Goal: Information Seeking & Learning: Learn about a topic

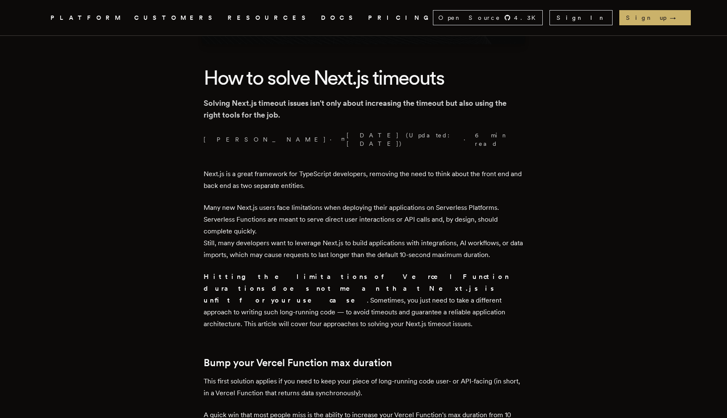
scroll to position [181, 0]
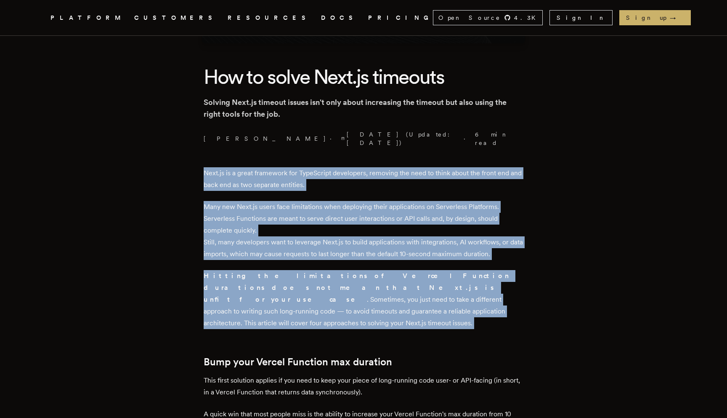
drag, startPoint x: 267, startPoint y: 149, endPoint x: 307, endPoint y: 318, distance: 173.5
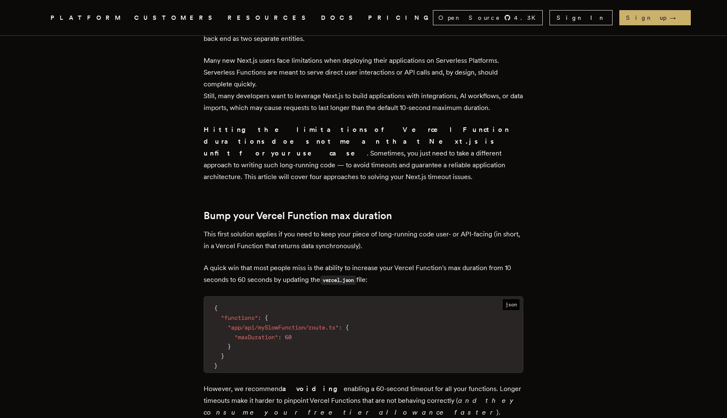
scroll to position [333, 0]
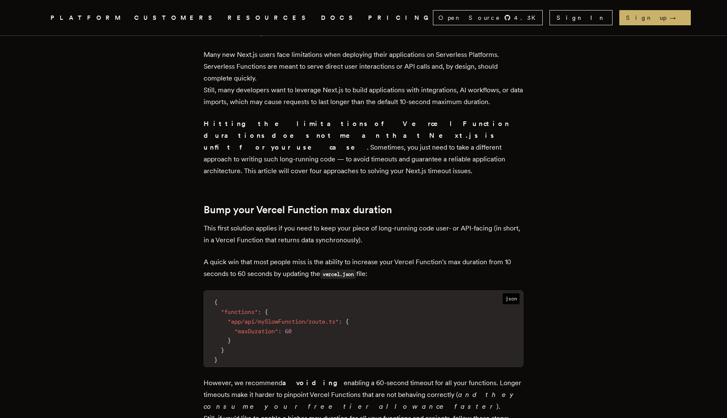
click at [272, 328] on span ""maxDuration"" at bounding box center [256, 331] width 44 height 7
copy span "maxDuration"
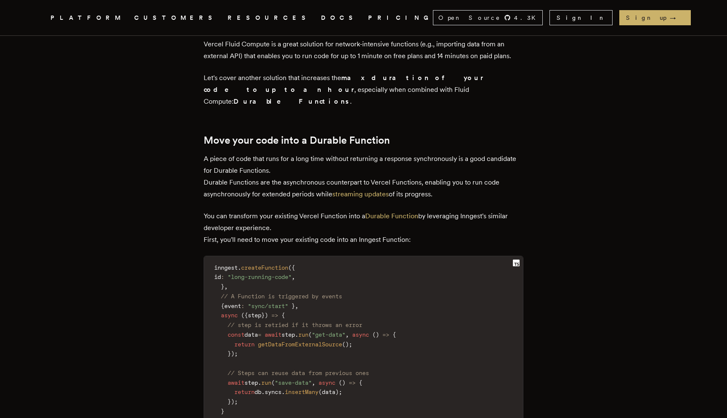
scroll to position [1064, 0]
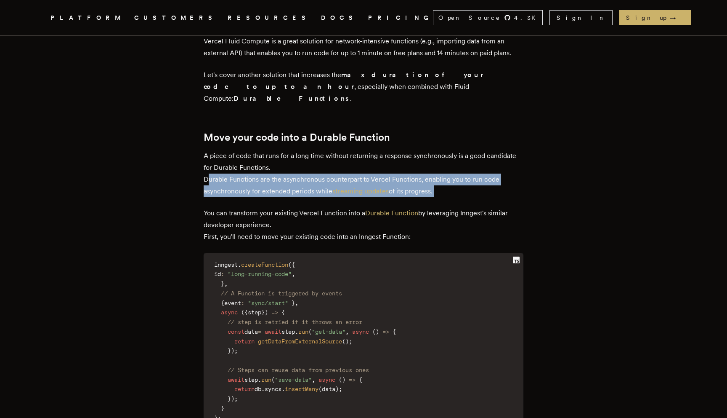
drag, startPoint x: 206, startPoint y: 122, endPoint x: 214, endPoint y: 141, distance: 19.8
click at [214, 141] on main "How to solve Next.js timeouts Solving Next.js timeout issues isn't only about i…" at bounding box center [363, 204] width 337 height 2464
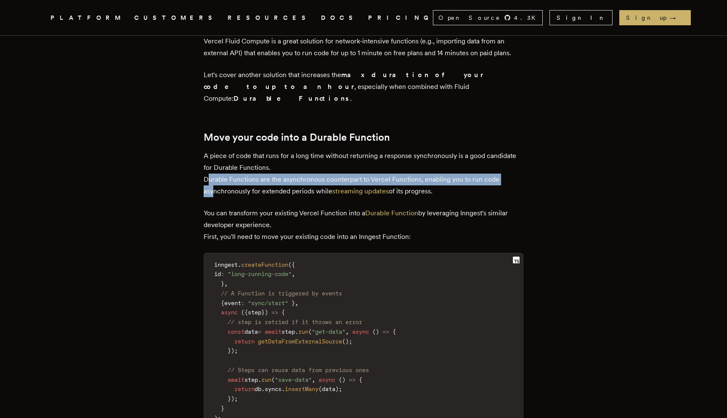
click at [214, 150] on p "A piece of code that runs for a long time without returning a response synchron…" at bounding box center [364, 173] width 320 height 47
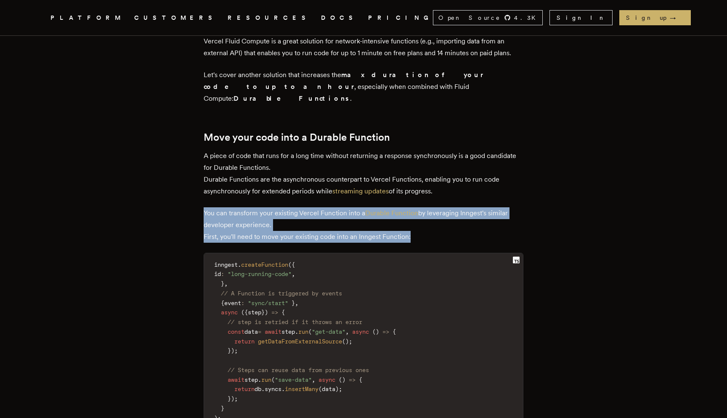
drag, startPoint x: 211, startPoint y: 149, endPoint x: 203, endPoint y: 192, distance: 43.6
click at [204, 192] on main "How to solve Next.js timeouts Solving Next.js timeout issues isn't only about i…" at bounding box center [363, 204] width 337 height 2464
click at [203, 192] on main "How to solve Next.js timeouts Solving Next.js timeout issues isn't only about i…" at bounding box center [363, 204] width 337 height 2464
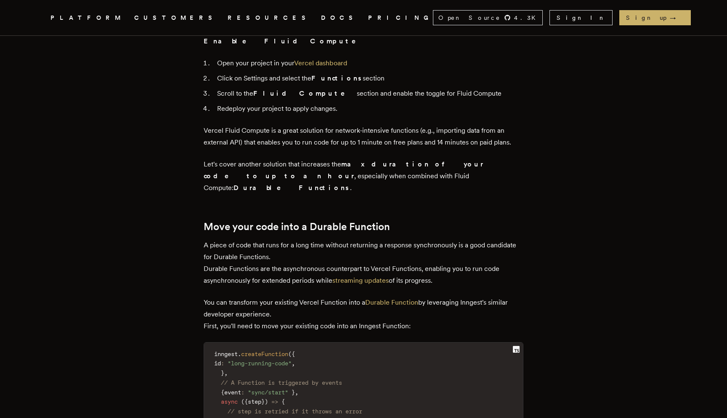
scroll to position [974, 0]
click at [394, 297] on p "You can transform your existing Vercel Function into a Durable Function by leve…" at bounding box center [364, 314] width 320 height 35
click at [394, 299] on link "Durable Function" at bounding box center [391, 303] width 53 height 8
